Goal: Navigation & Orientation: Find specific page/section

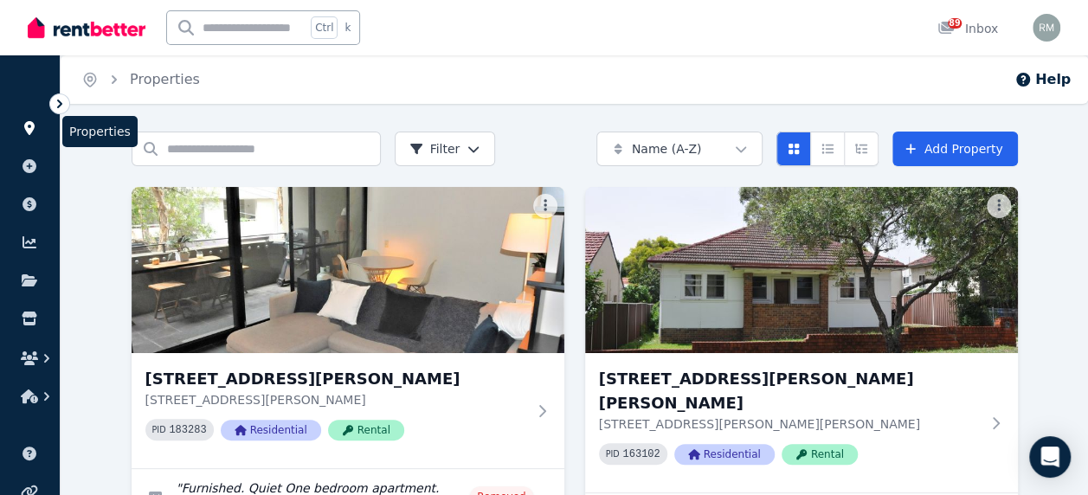
click at [27, 126] on icon at bounding box center [29, 128] width 10 height 14
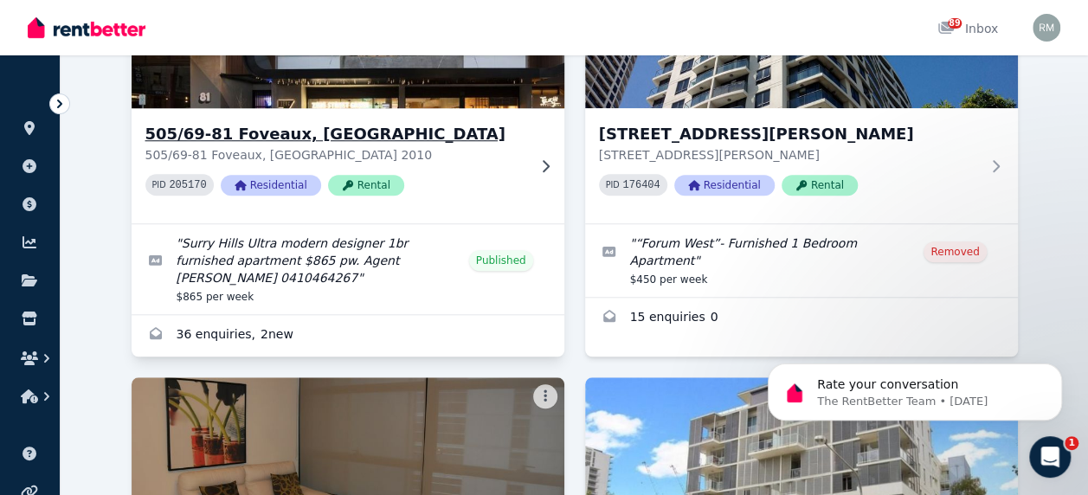
scroll to position [692, 0]
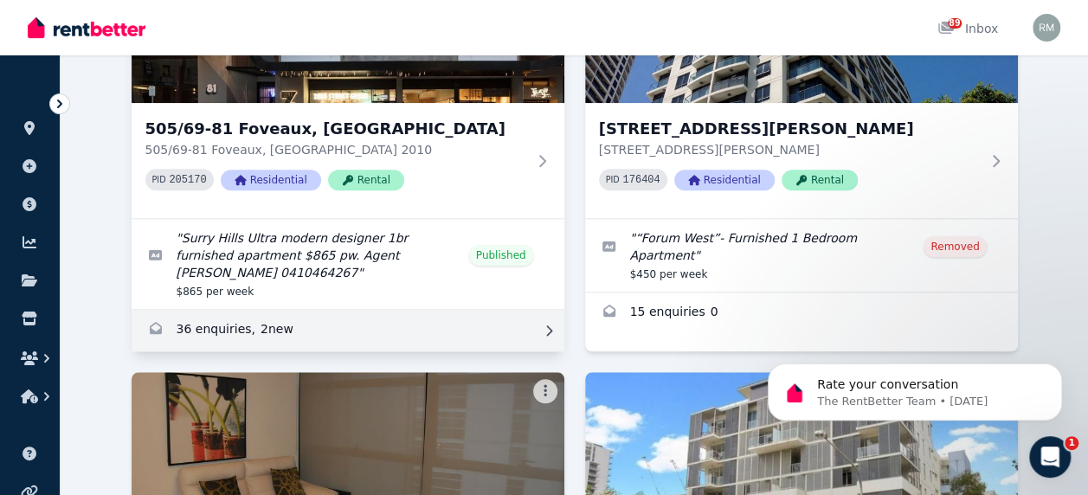
click at [257, 310] on link "Enquiries for 505/69-81 Foveaux, Surry Hills" at bounding box center [348, 331] width 433 height 42
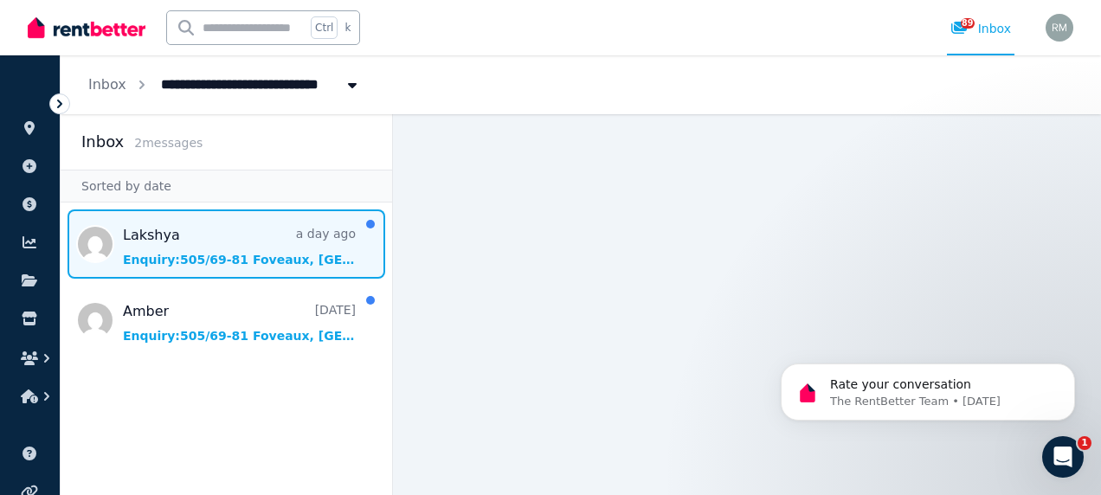
click at [225, 251] on span "Message list" at bounding box center [226, 243] width 331 height 69
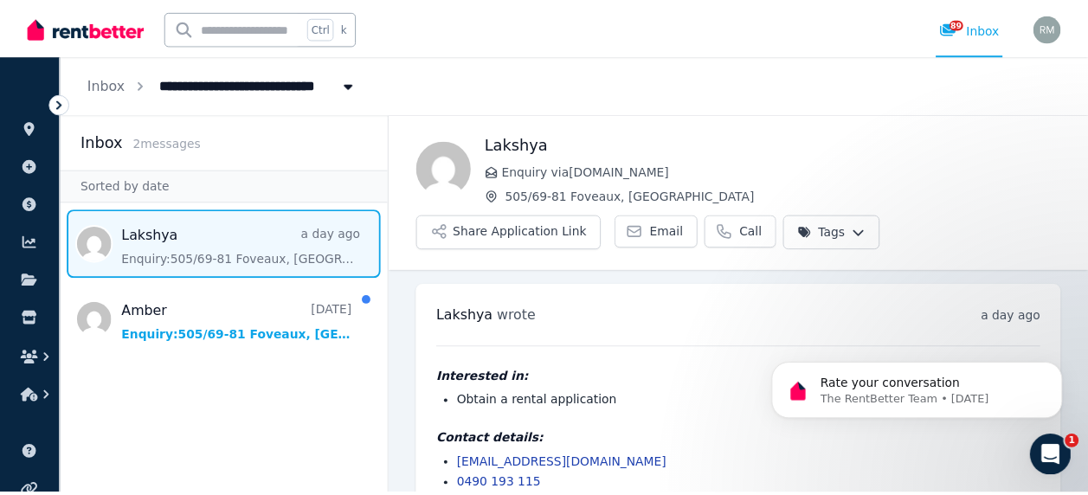
scroll to position [32, 0]
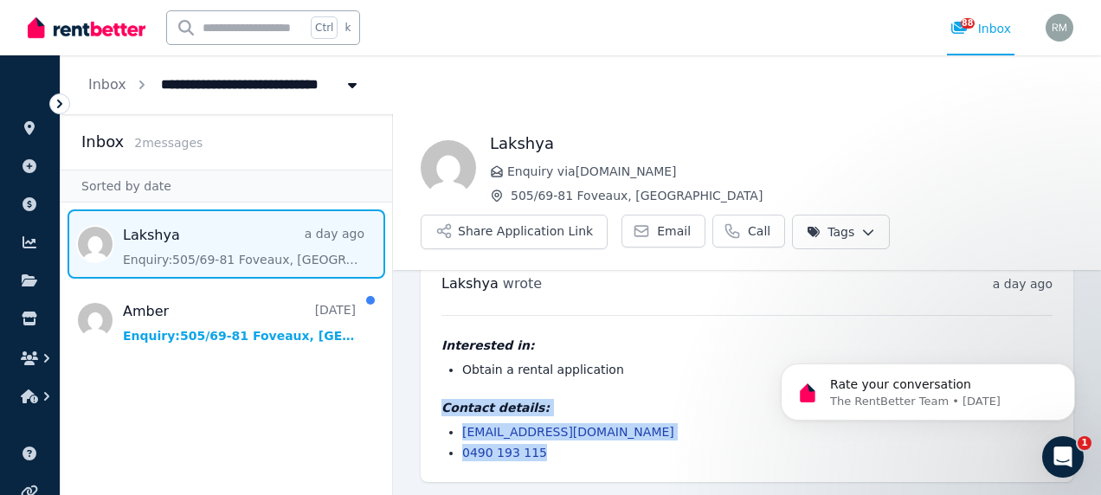
drag, startPoint x: 440, startPoint y: 409, endPoint x: 547, endPoint y: 462, distance: 120.0
click at [547, 462] on div "[PERSON_NAME] wrote a day ago 1:58 pm [DATE][DATE] Interested in: Obtain a rent…" at bounding box center [747, 367] width 653 height 229
drag, startPoint x: 547, startPoint y: 462, endPoint x: 501, endPoint y: 447, distance: 48.4
copy div "Contact details: [EMAIL_ADDRESS][DOMAIN_NAME] 0490 193 115"
click at [29, 277] on icon at bounding box center [30, 280] width 16 height 12
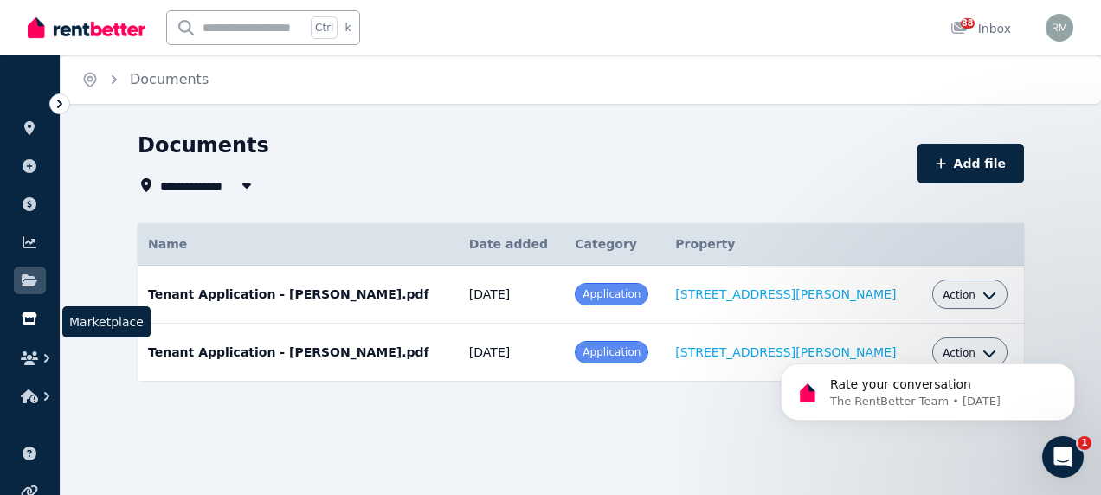
click at [33, 317] on icon at bounding box center [29, 319] width 15 height 14
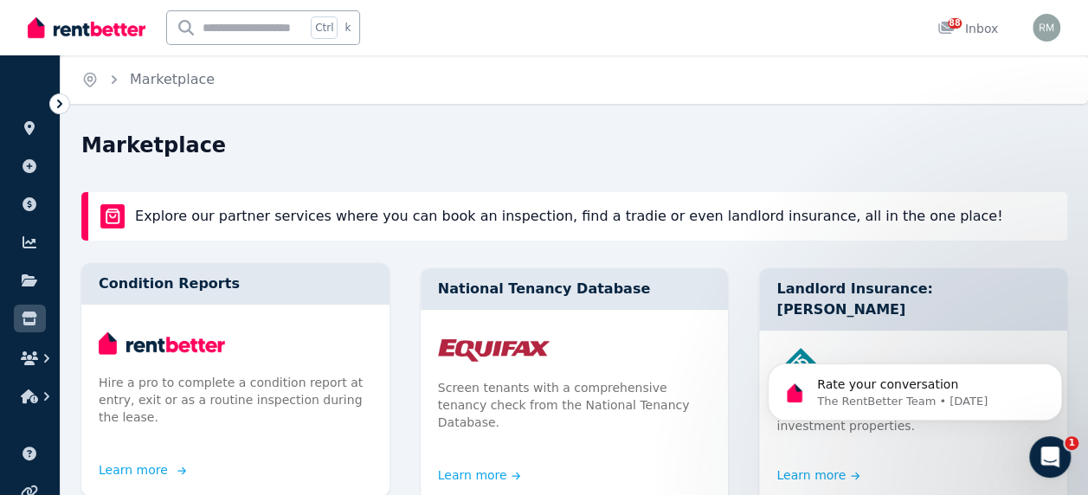
scroll to position [87, 0]
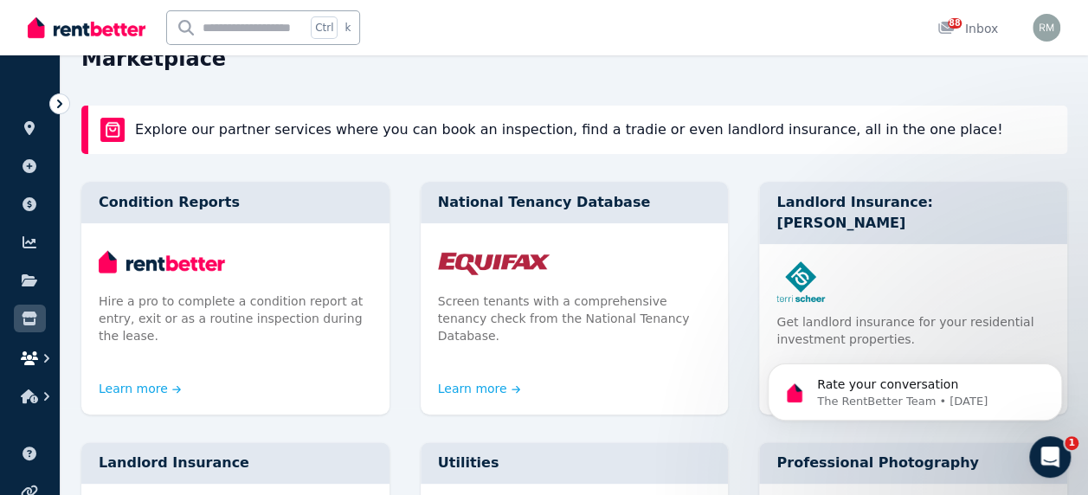
click at [40, 356] on icon "button" at bounding box center [46, 358] width 17 height 17
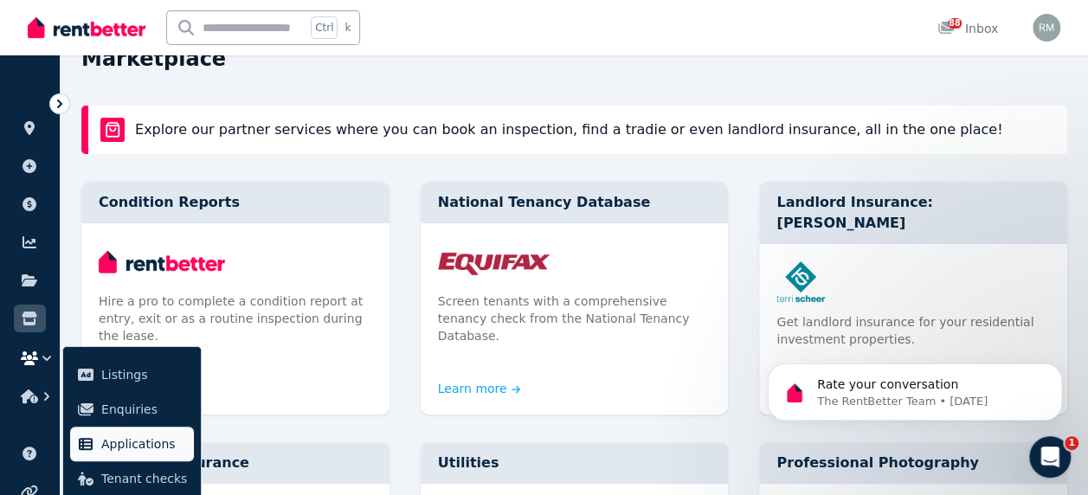
click at [114, 447] on span "Applications" at bounding box center [144, 444] width 86 height 21
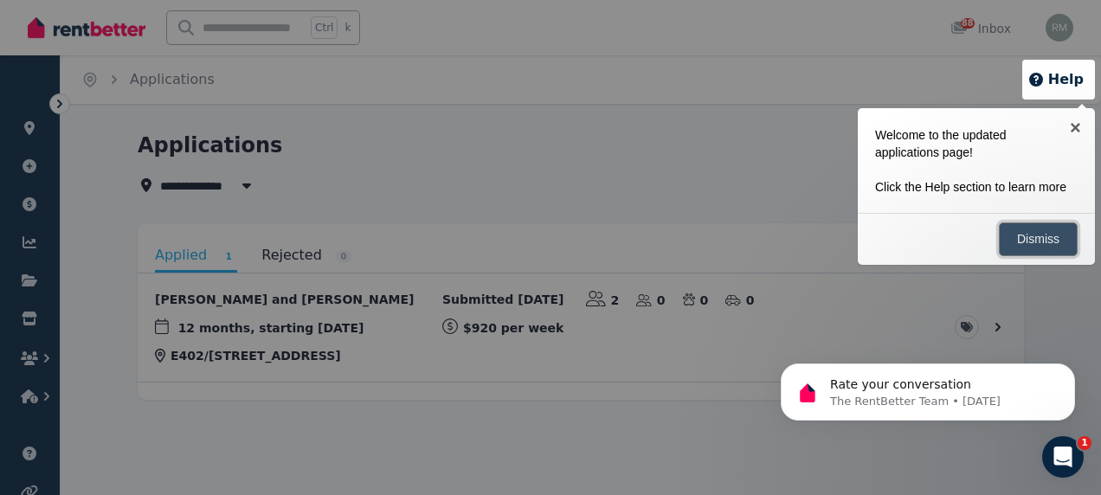
click at [1044, 239] on link "Dismiss" at bounding box center [1038, 239] width 79 height 34
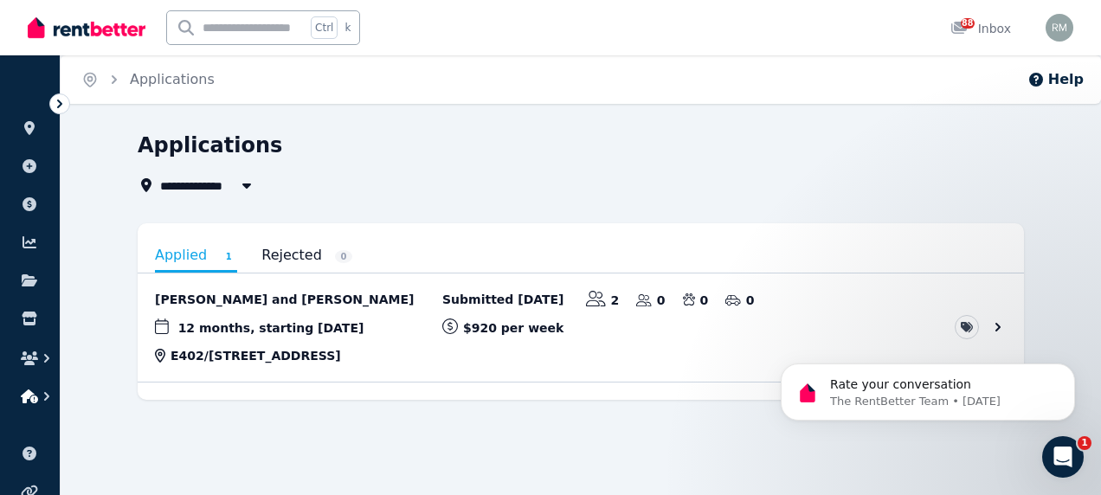
click at [28, 397] on icon "button" at bounding box center [29, 396] width 17 height 14
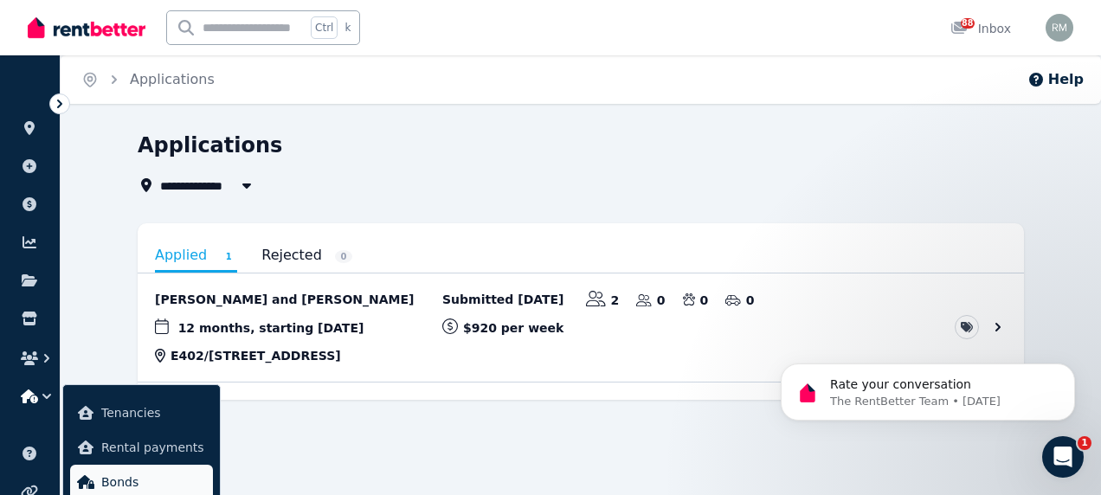
click at [135, 479] on span "Bonds" at bounding box center [153, 482] width 105 height 21
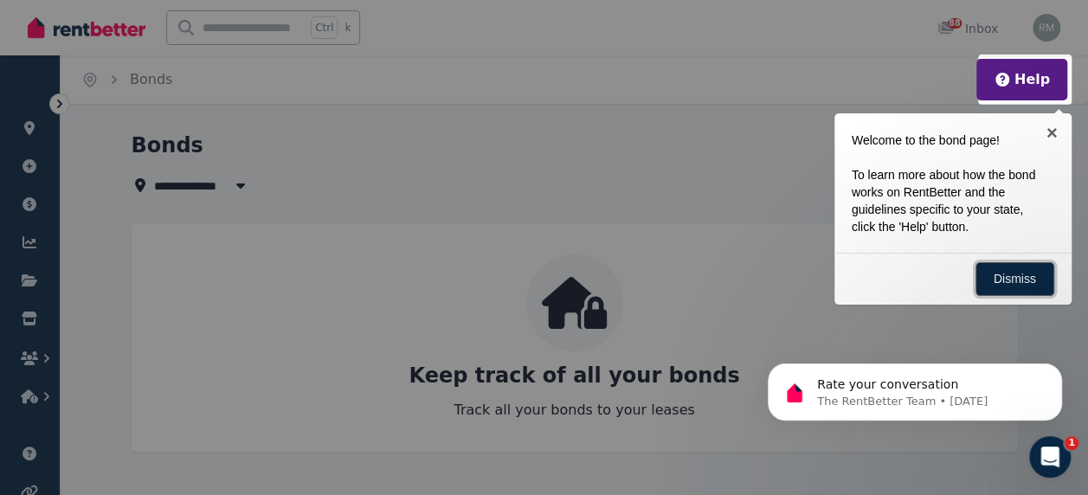
scroll to position [5, 0]
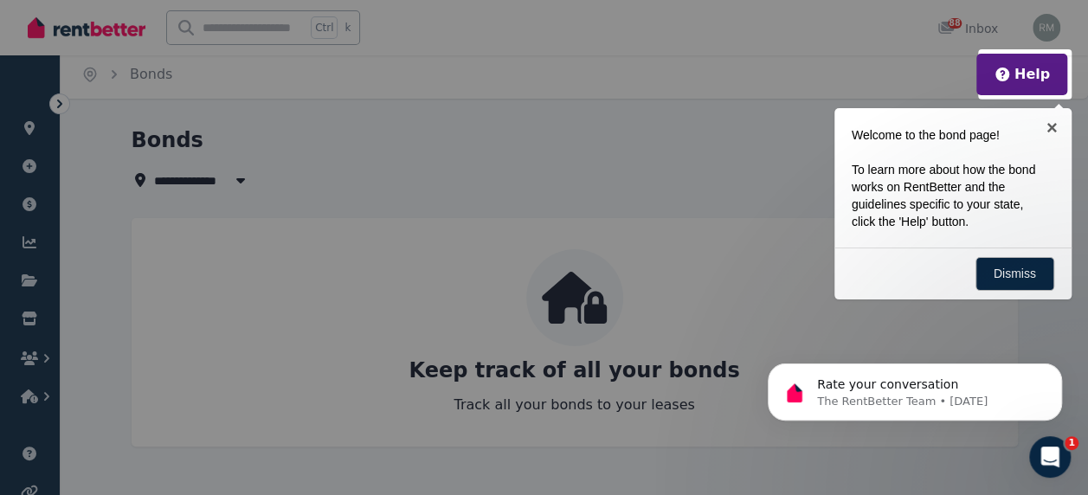
click at [31, 318] on div at bounding box center [544, 247] width 1088 height 495
click at [1002, 272] on link "Dismiss" at bounding box center [1014, 274] width 79 height 34
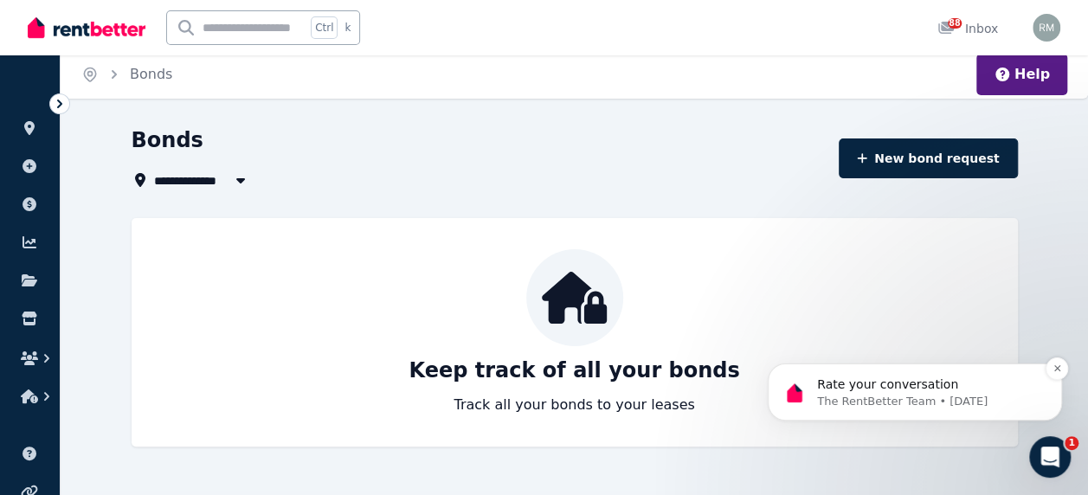
click at [893, 398] on p "The RentBetter Team • [DATE]" at bounding box center [928, 402] width 223 height 16
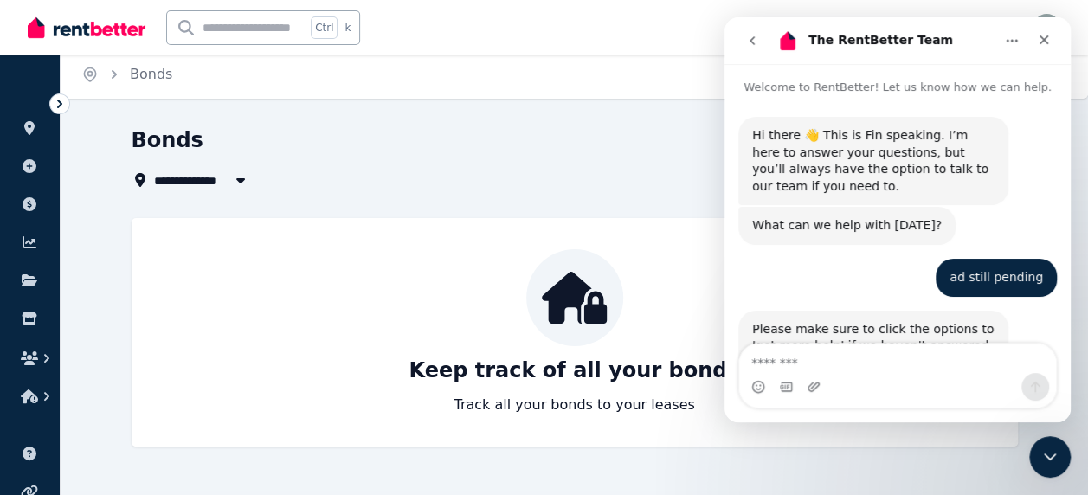
scroll to position [47, 0]
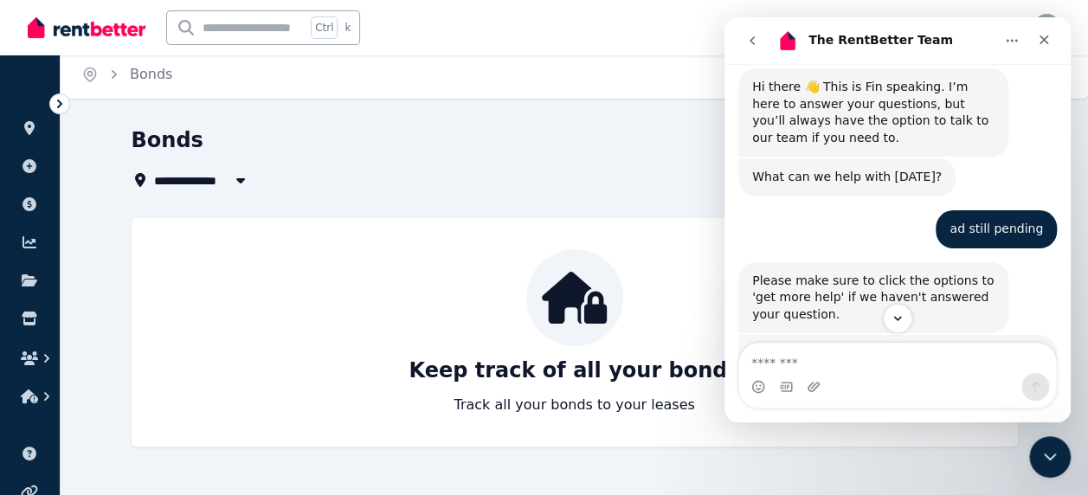
click at [663, 281] on div "Keep track of all your bonds Track all your bonds to your leases" at bounding box center [575, 332] width 852 height 166
click at [1046, 42] on icon "Close" at bounding box center [1044, 40] width 10 height 10
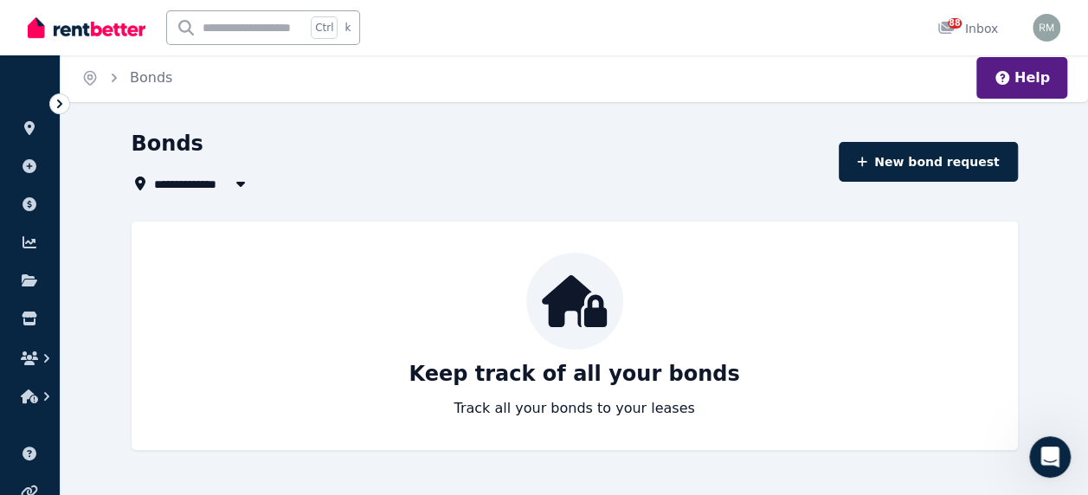
scroll to position [0, 0]
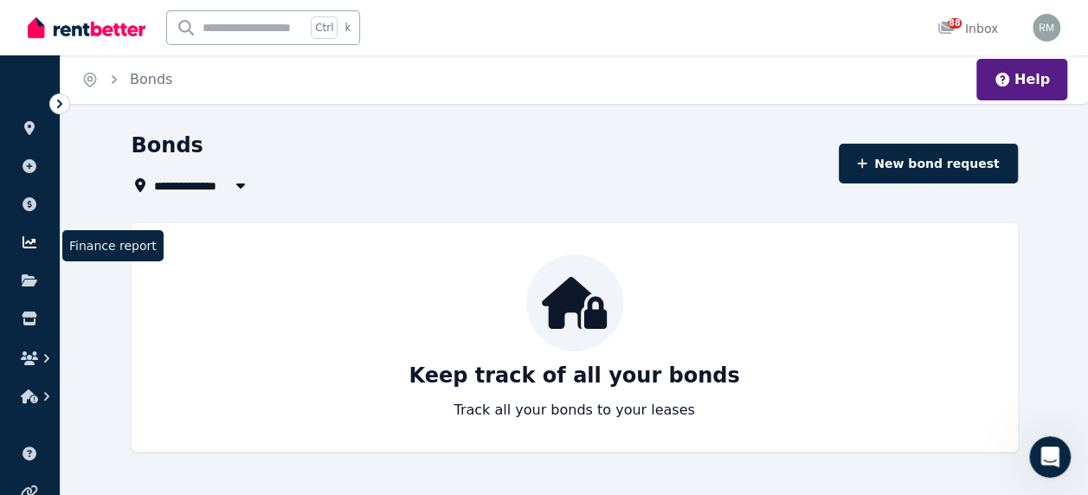
click at [35, 237] on icon at bounding box center [29, 242] width 17 height 14
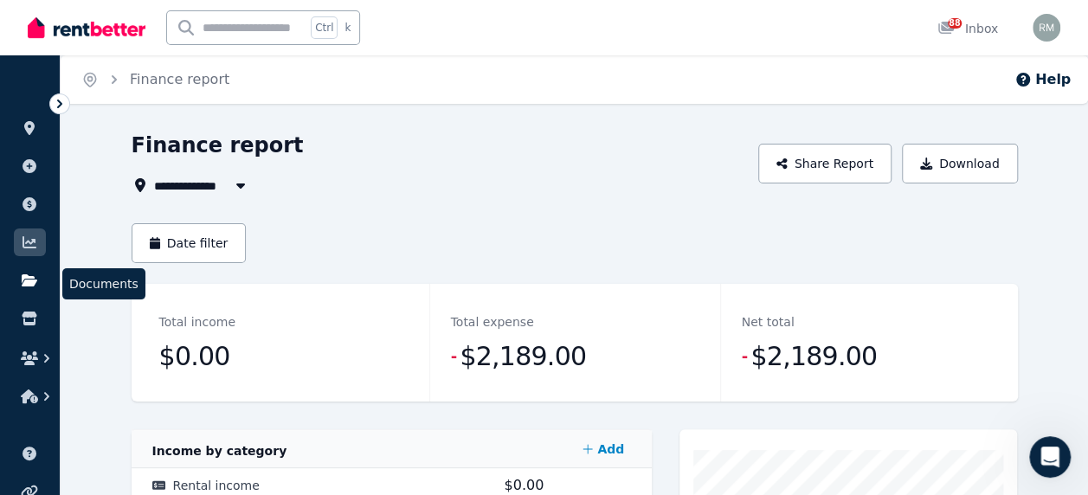
click at [31, 280] on icon at bounding box center [30, 280] width 16 height 12
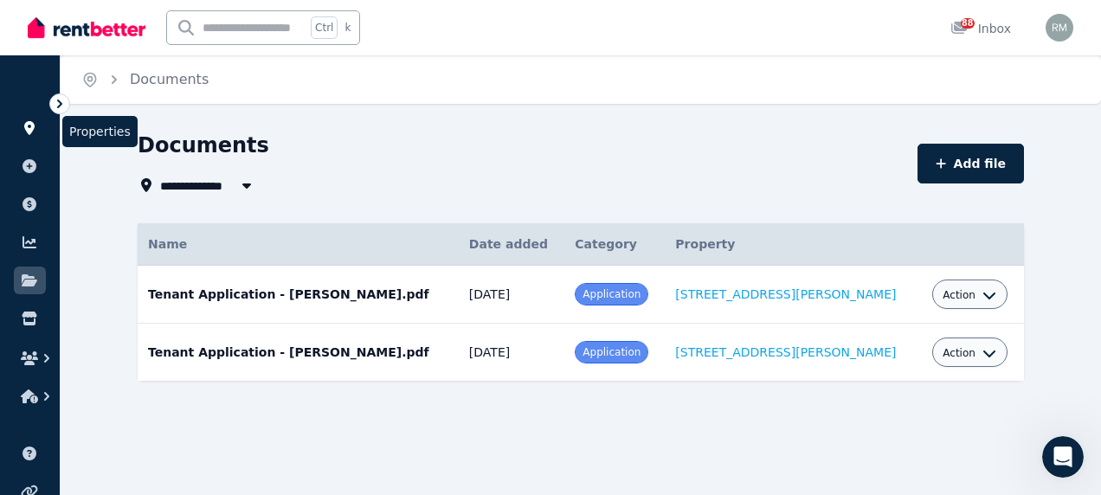
click at [28, 132] on icon at bounding box center [29, 128] width 10 height 14
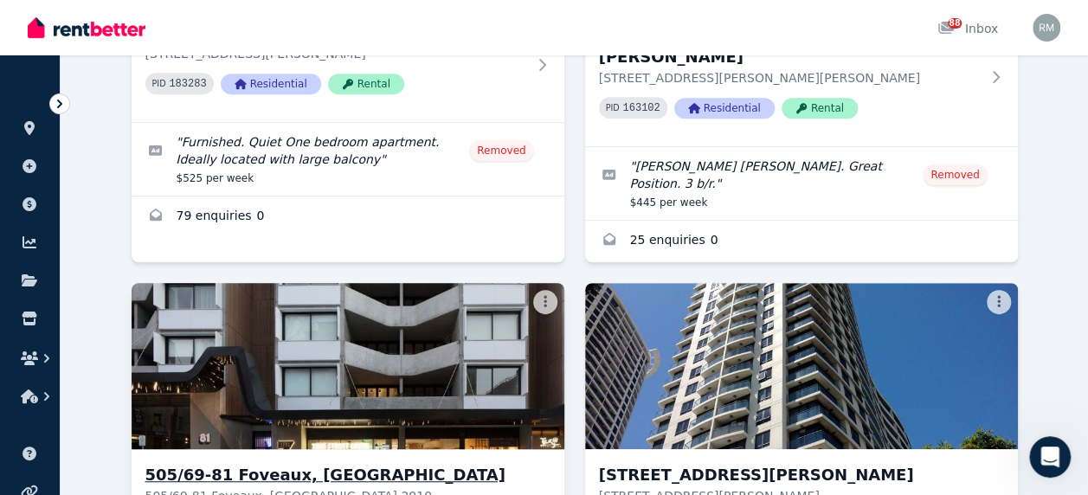
scroll to position [433, 0]
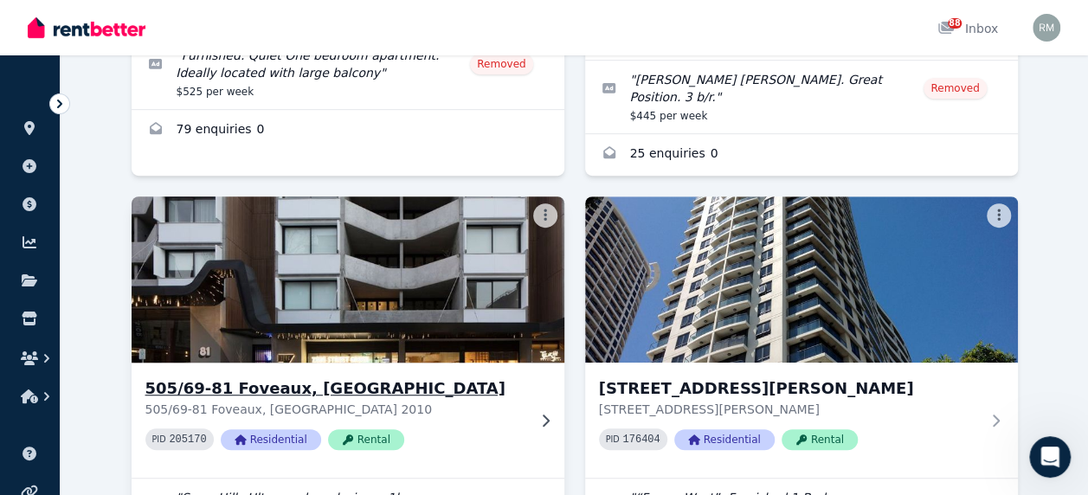
click at [402, 289] on img at bounding box center [347, 279] width 454 height 175
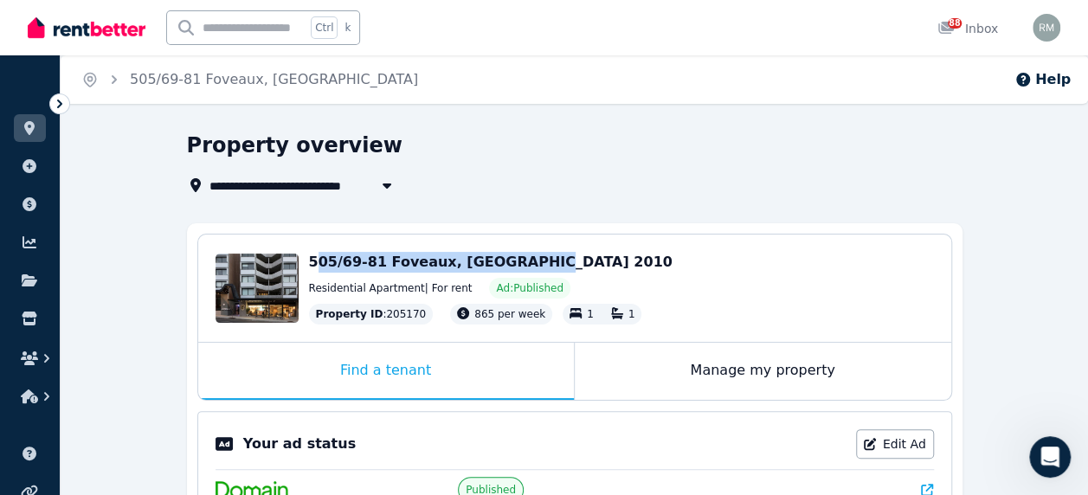
drag, startPoint x: 313, startPoint y: 265, endPoint x: 499, endPoint y: 265, distance: 185.2
click at [499, 265] on span "505/69-81 Foveaux, [GEOGRAPHIC_DATA] 2010" at bounding box center [490, 262] width 363 height 16
click at [314, 256] on span "505/69-81 Foveaux, [GEOGRAPHIC_DATA] 2010" at bounding box center [490, 262] width 363 height 16
drag, startPoint x: 320, startPoint y: 261, endPoint x: 499, endPoint y: 261, distance: 179.2
click at [499, 261] on span "505/69-81 Foveaux, [GEOGRAPHIC_DATA] 2010" at bounding box center [490, 262] width 363 height 16
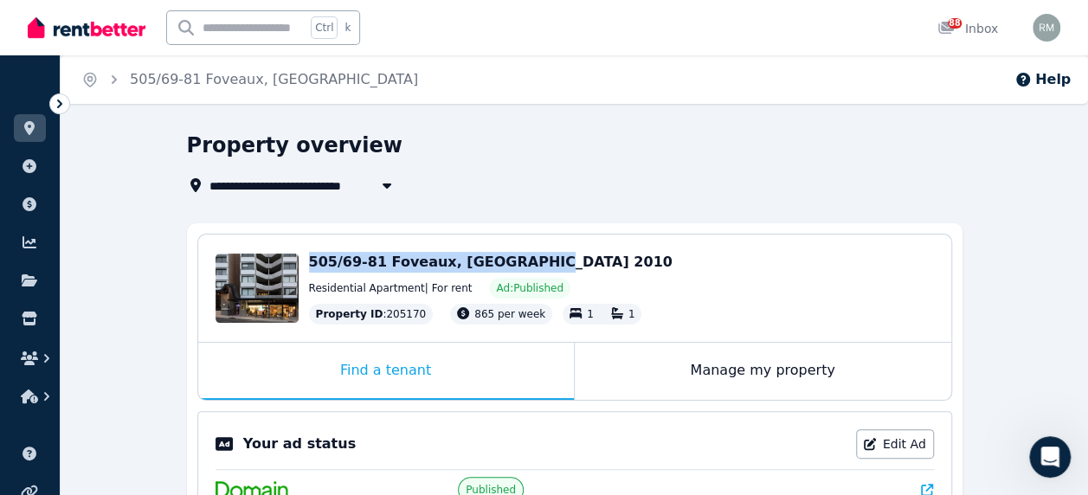
drag, startPoint x: 499, startPoint y: 261, endPoint x: 486, endPoint y: 261, distance: 13.0
copy span "505/69-81 Foveaux, [GEOGRAPHIC_DATA]"
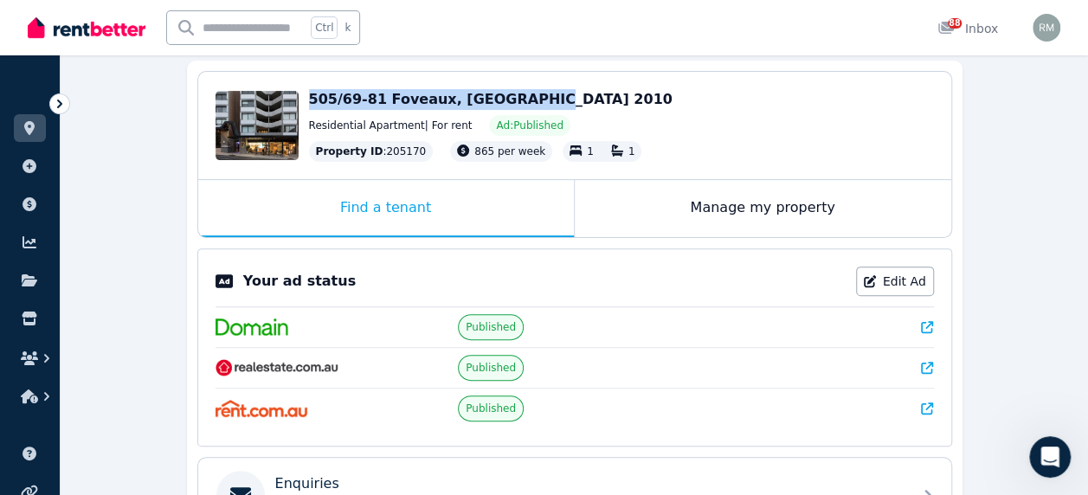
scroll to position [173, 0]
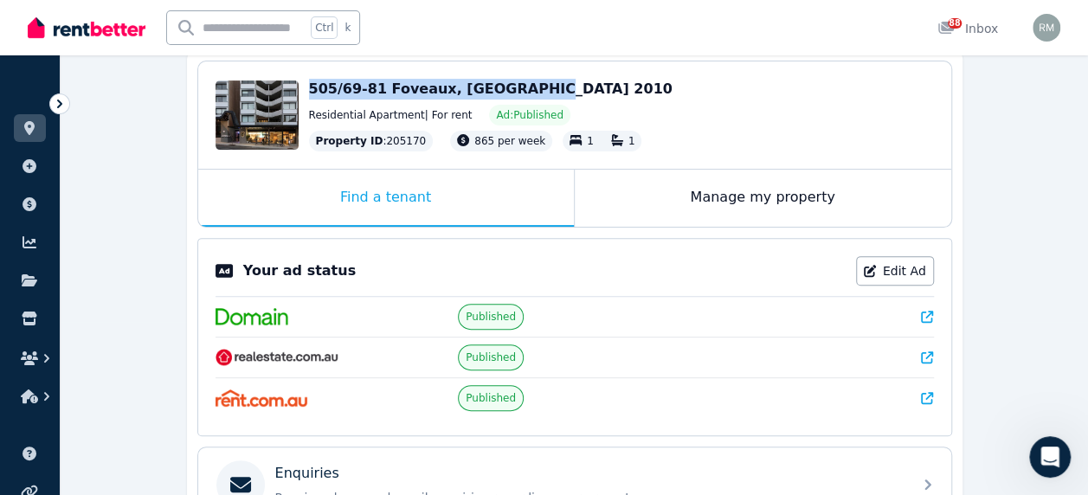
click at [926, 313] on icon at bounding box center [927, 317] width 12 height 12
